Goal: Navigation & Orientation: Find specific page/section

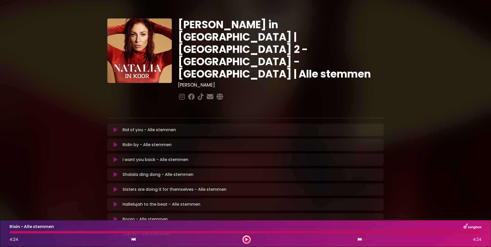
scroll to position [94, 0]
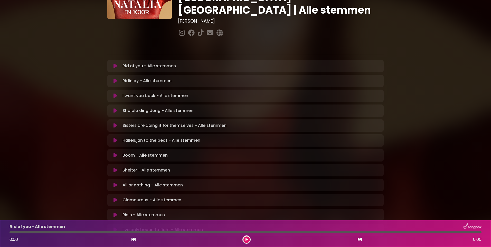
scroll to position [34, 0]
